Goal: Information Seeking & Learning: Check status

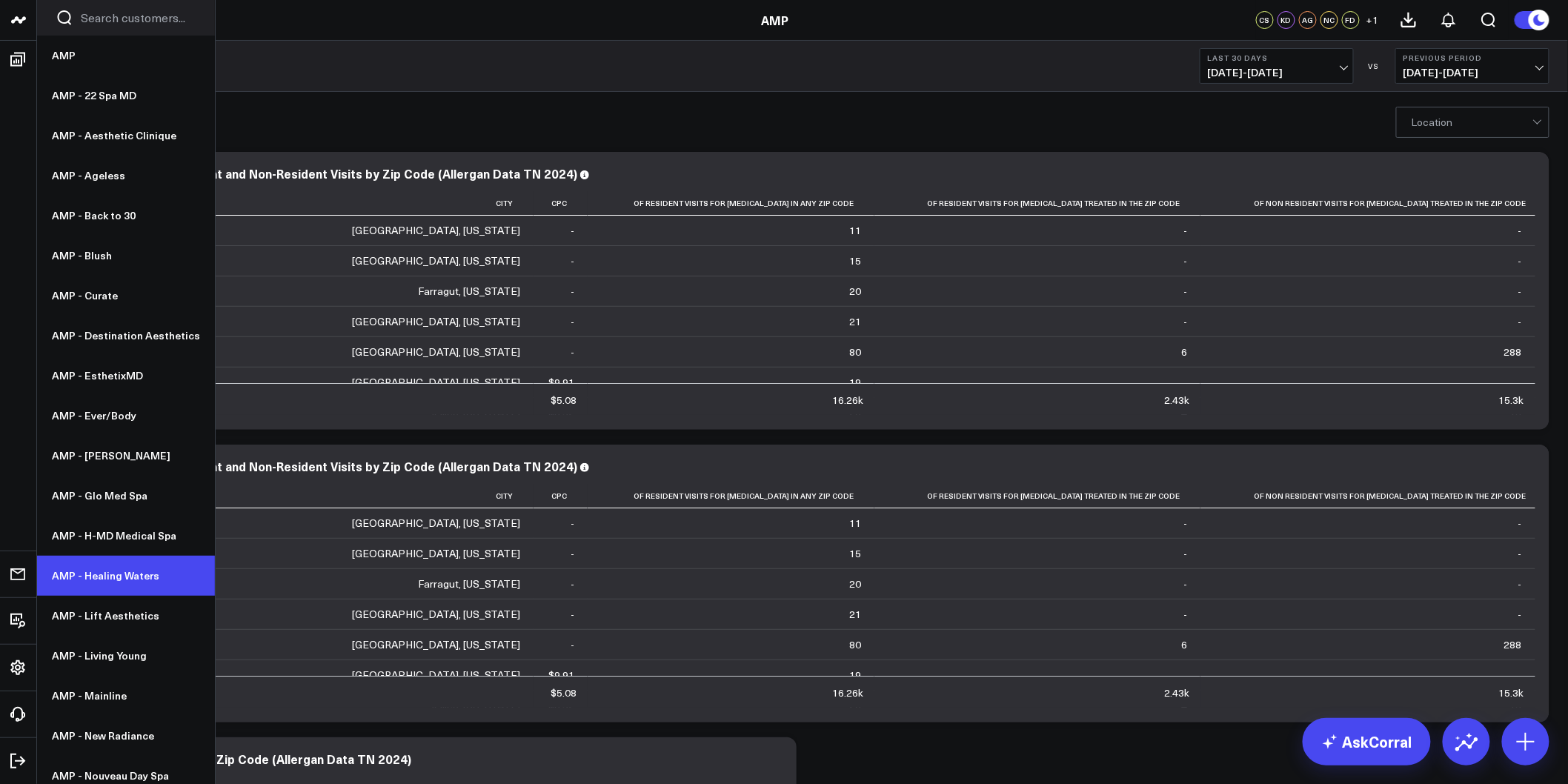
scroll to position [165, 0]
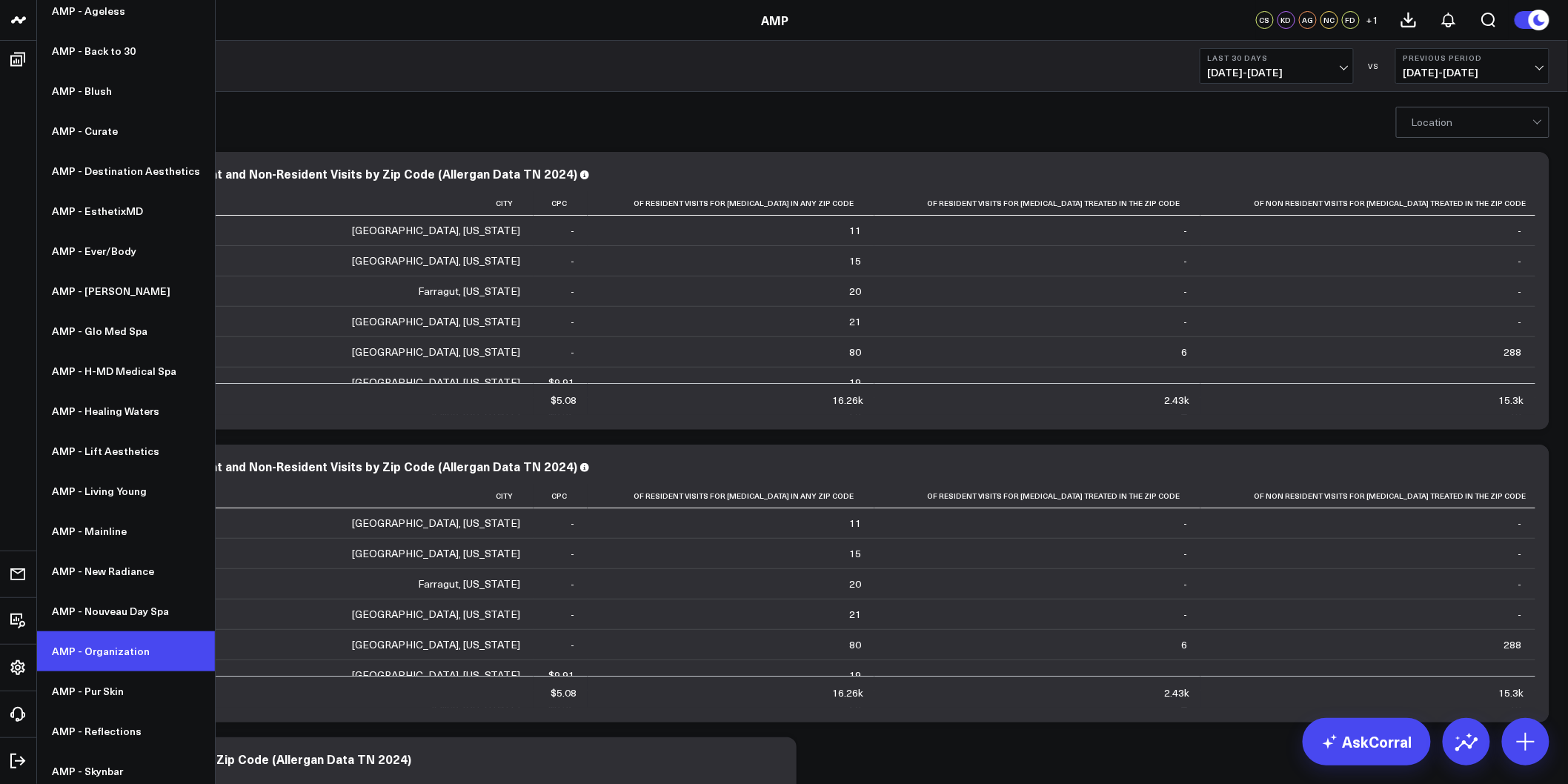
click at [120, 646] on link "AMP - Organization" at bounding box center [126, 651] width 178 height 40
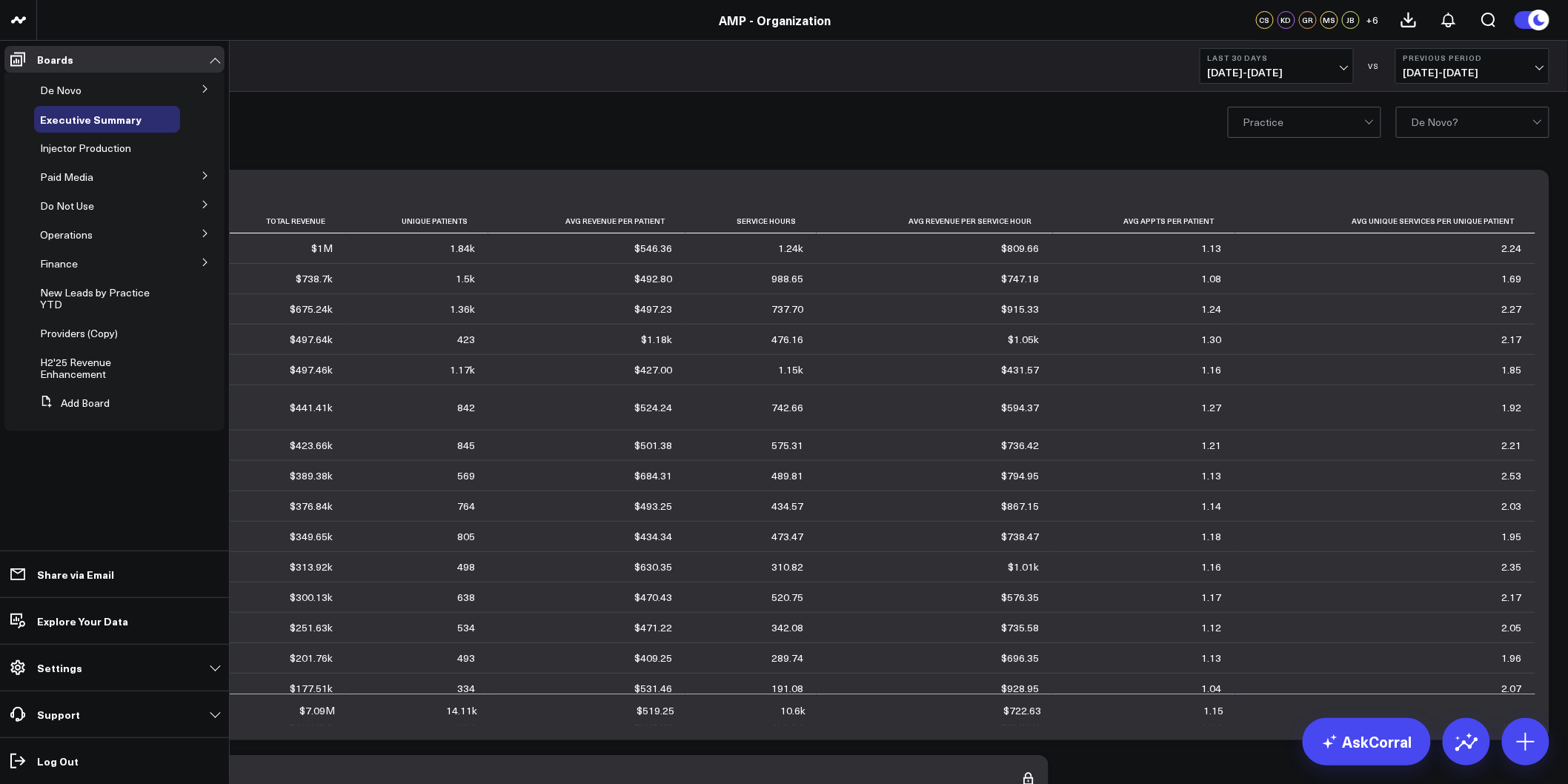
click at [203, 80] on button at bounding box center [205, 87] width 38 height 22
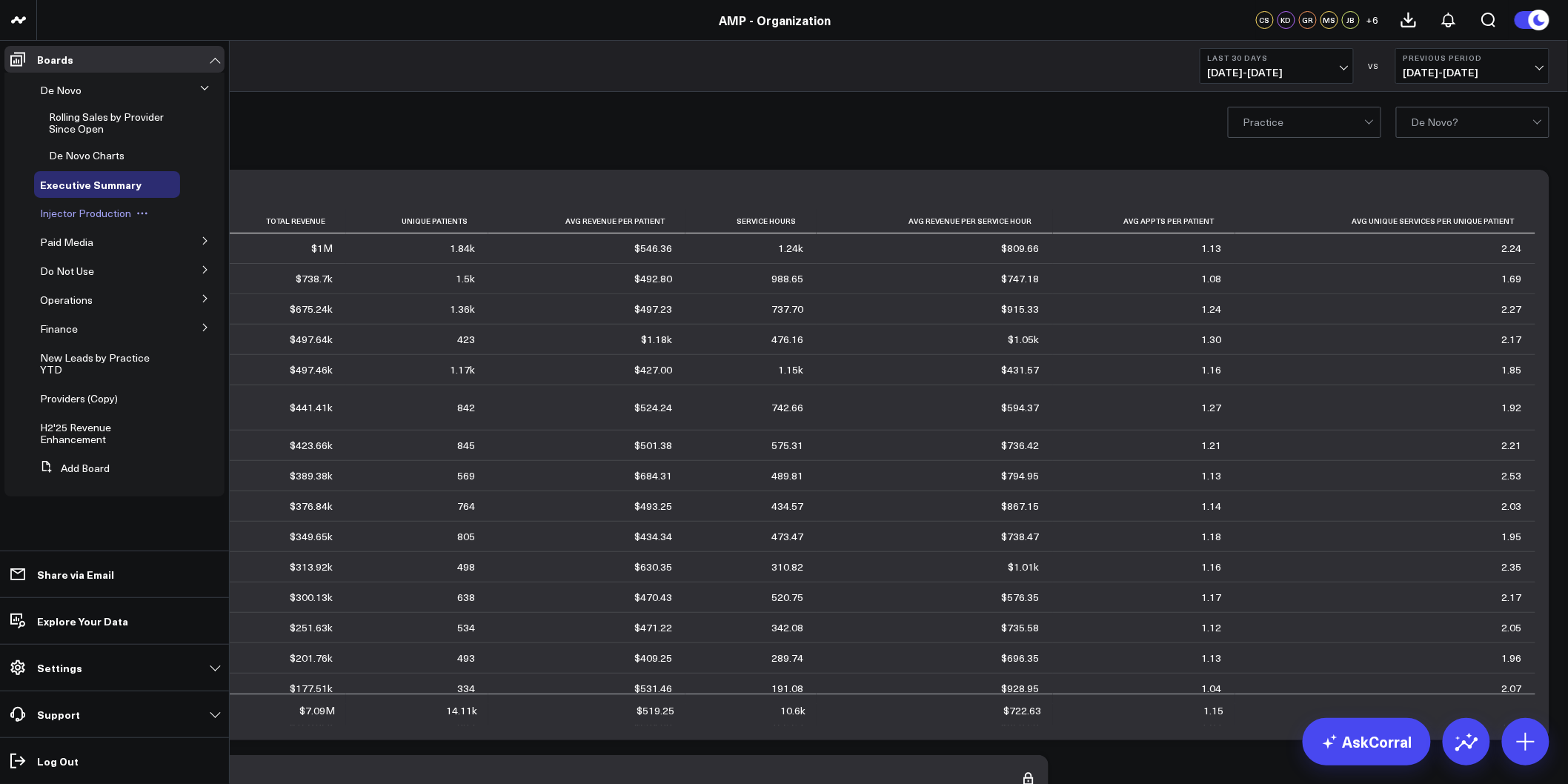
click at [87, 216] on span "Injector Production" at bounding box center [85, 213] width 91 height 14
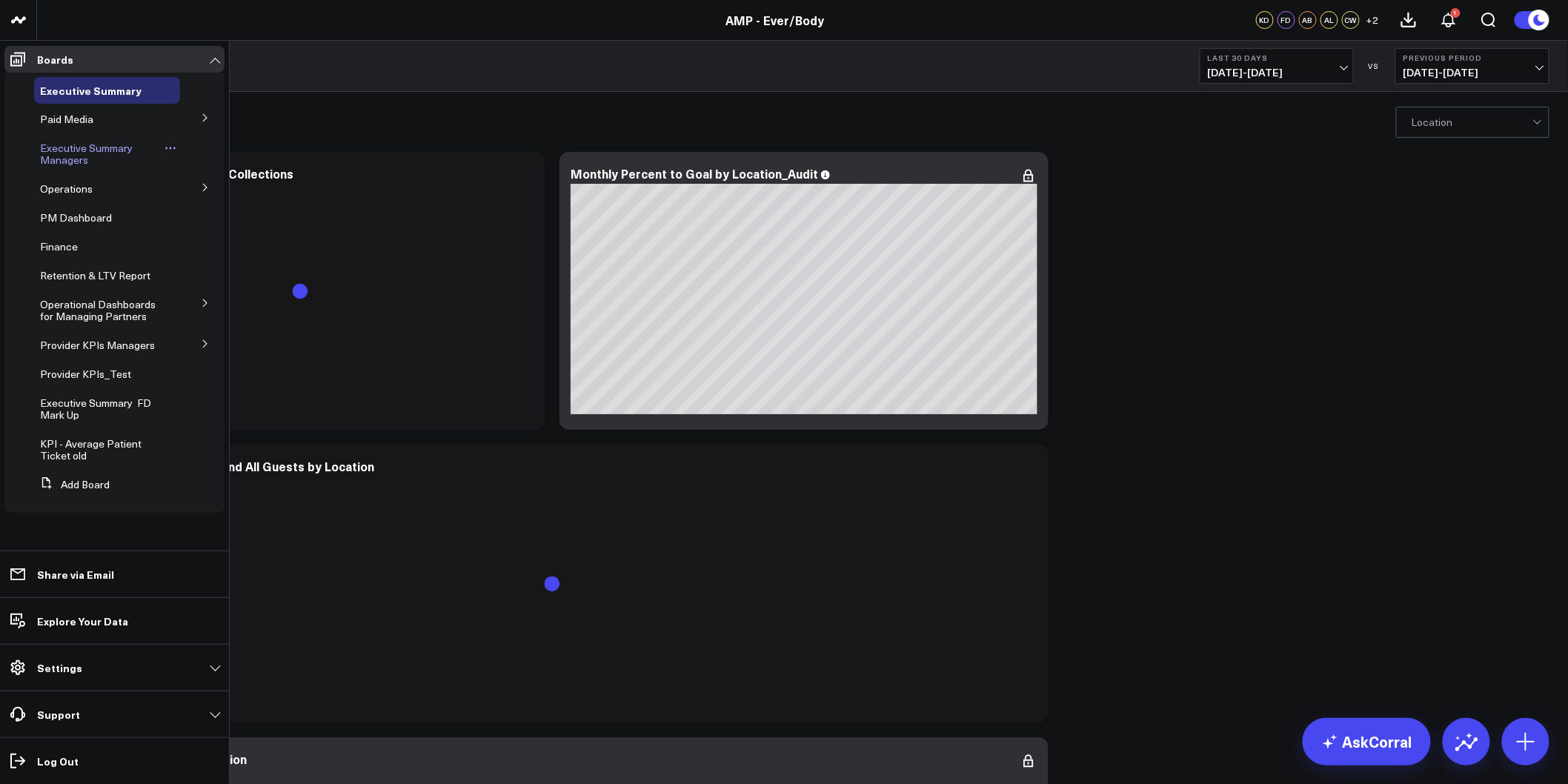
click at [81, 156] on span "Executive Summary Managers" at bounding box center [86, 153] width 93 height 26
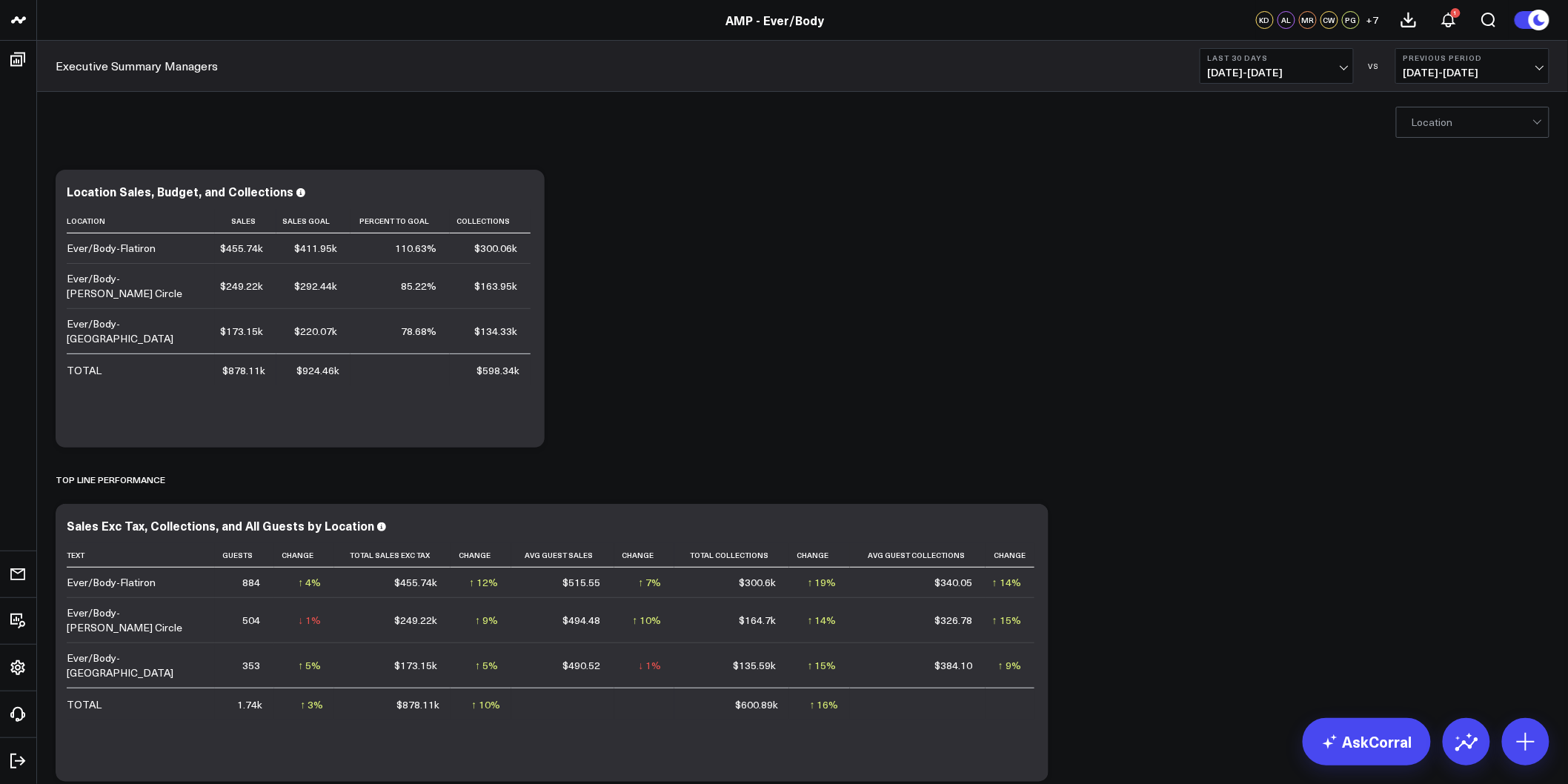
click at [1308, 74] on span "[DATE] - [DATE]" at bounding box center [1277, 73] width 138 height 11
click at [1254, 306] on link "Last Month" at bounding box center [1277, 300] width 152 height 28
click at [1347, 69] on button "Last Month 07/01/25 - 07/31/25" at bounding box center [1277, 65] width 154 height 35
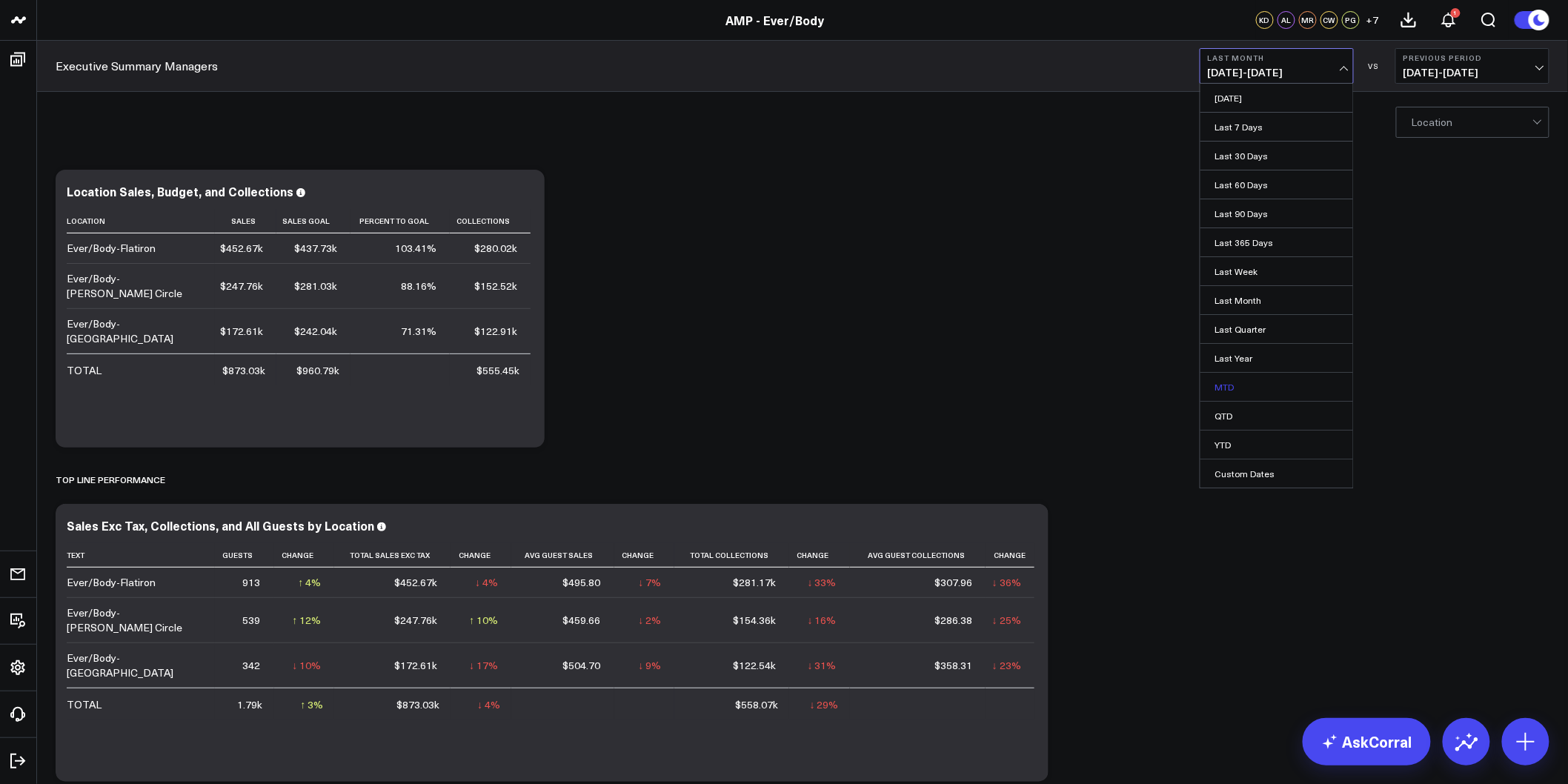
click at [1235, 382] on link "MTD" at bounding box center [1277, 386] width 152 height 28
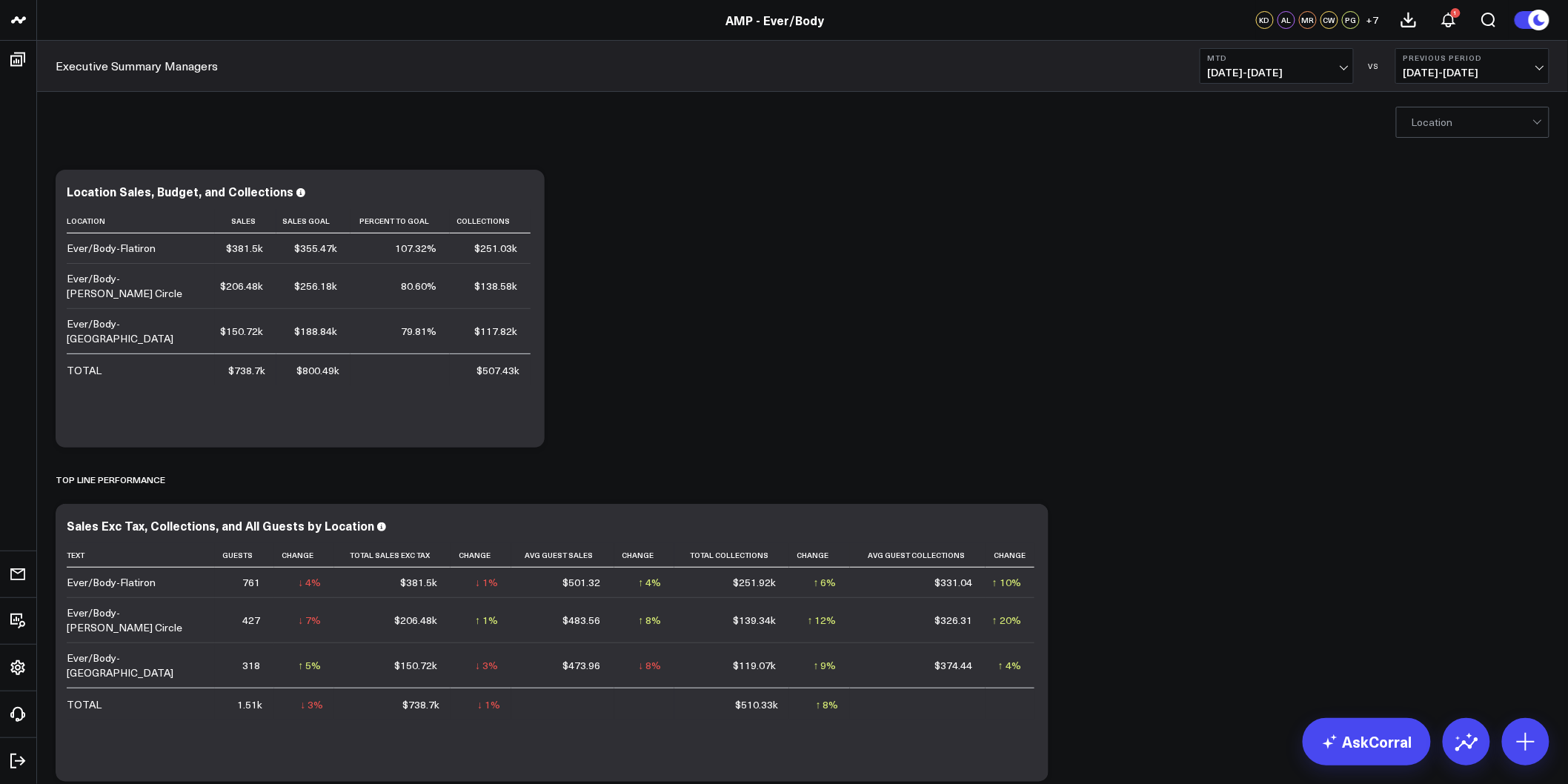
click at [1318, 81] on button "MTD 08/01/25 - 08/26/25" at bounding box center [1277, 65] width 154 height 35
click at [1254, 302] on link "Last Month" at bounding box center [1277, 300] width 152 height 28
click at [1329, 67] on span "07/01/25 - 07/31/25" at bounding box center [1277, 73] width 138 height 11
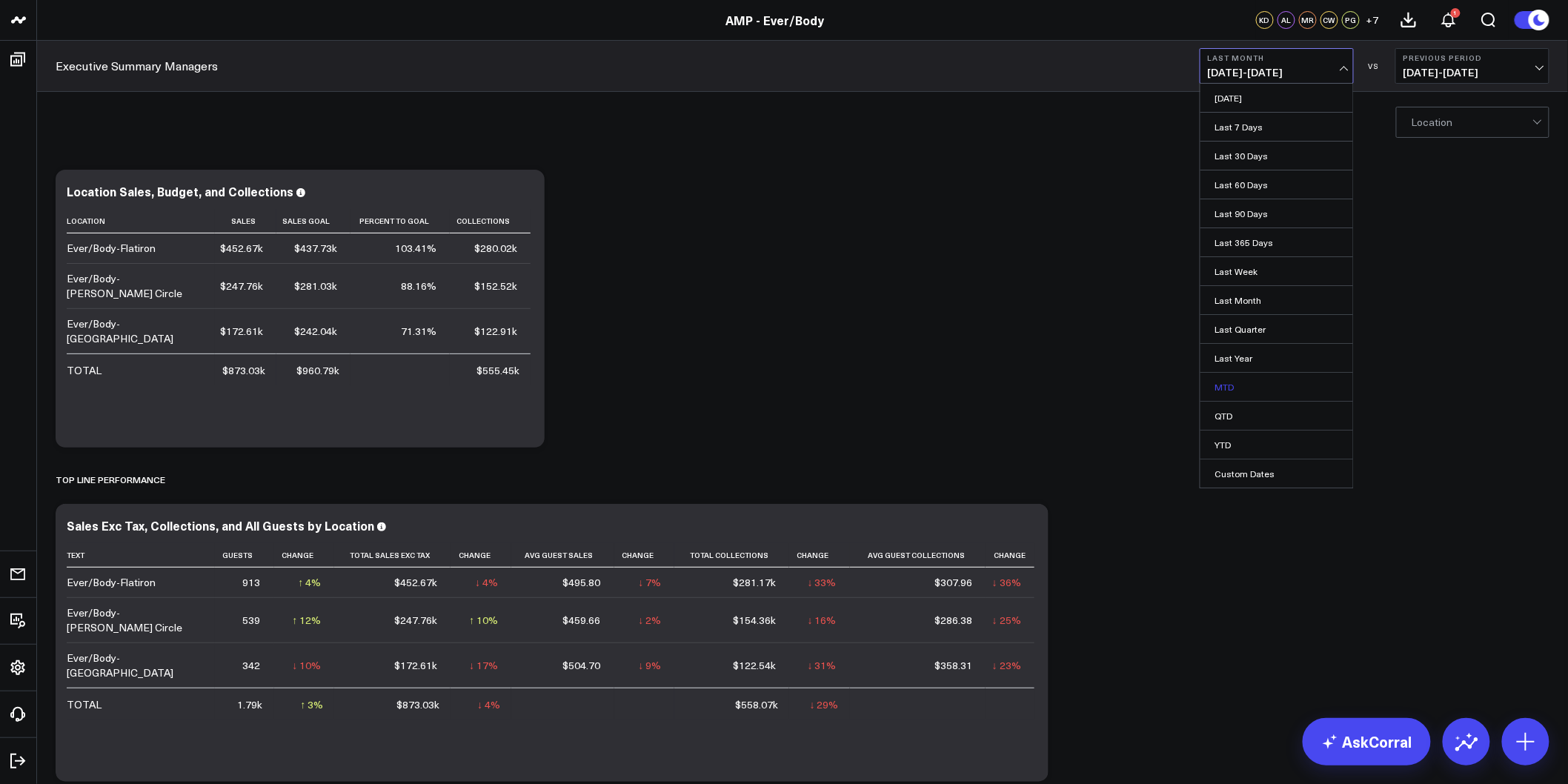
click at [1241, 387] on link "MTD" at bounding box center [1277, 386] width 152 height 28
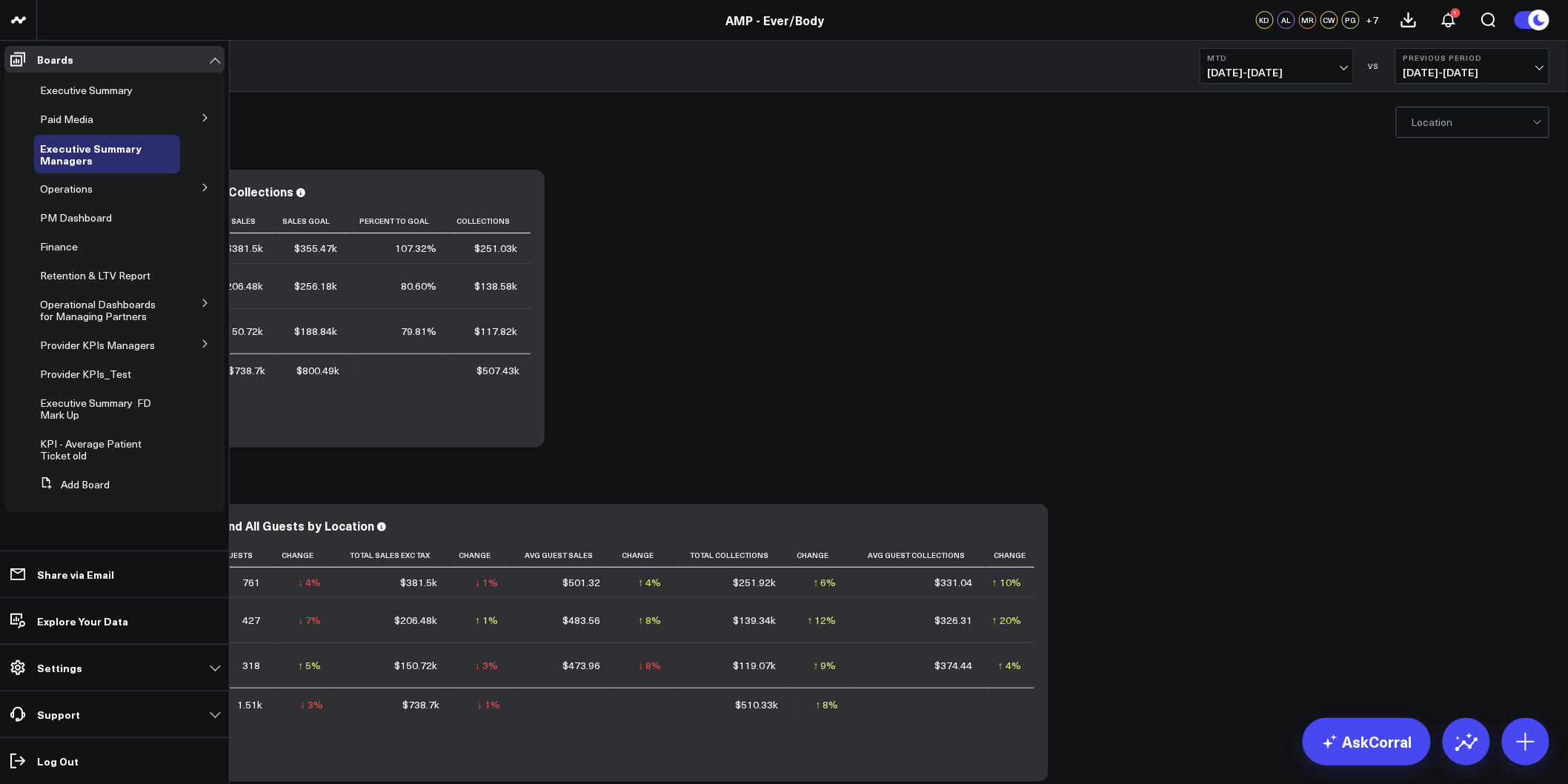
click at [196, 343] on button at bounding box center [205, 343] width 38 height 22
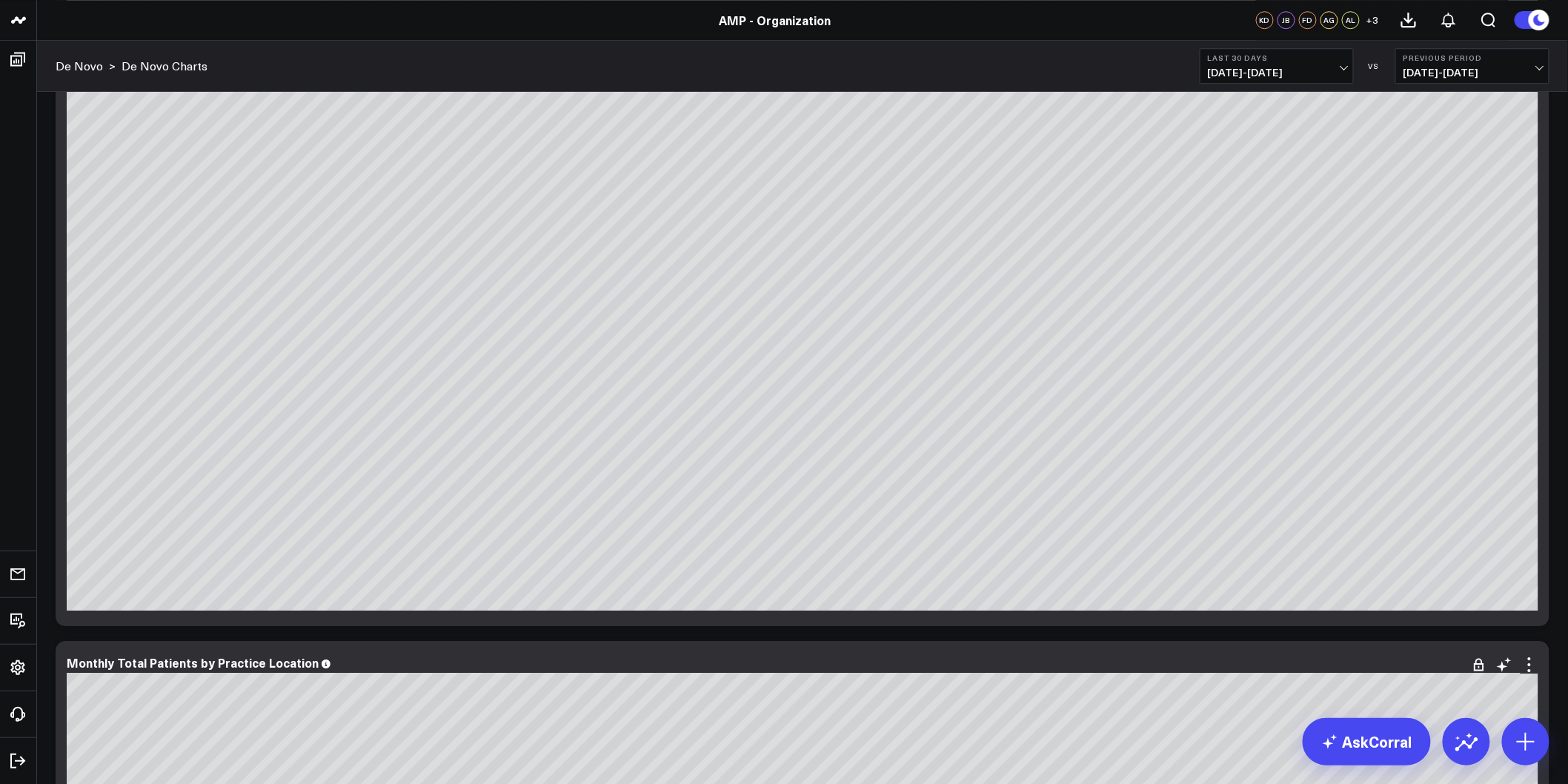
scroll to position [1646, 0]
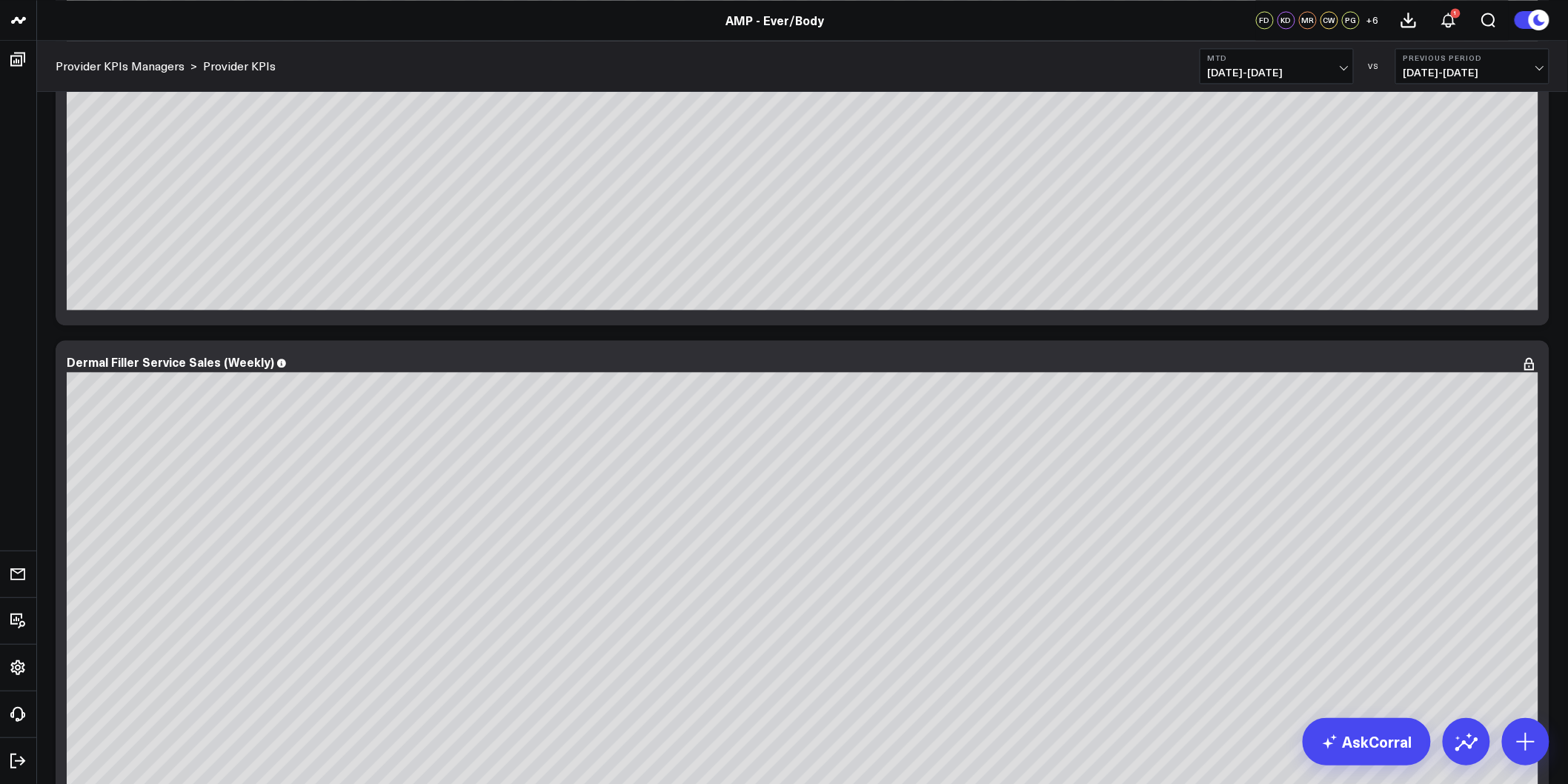
scroll to position [1482, 0]
